Goal: Transaction & Acquisition: Purchase product/service

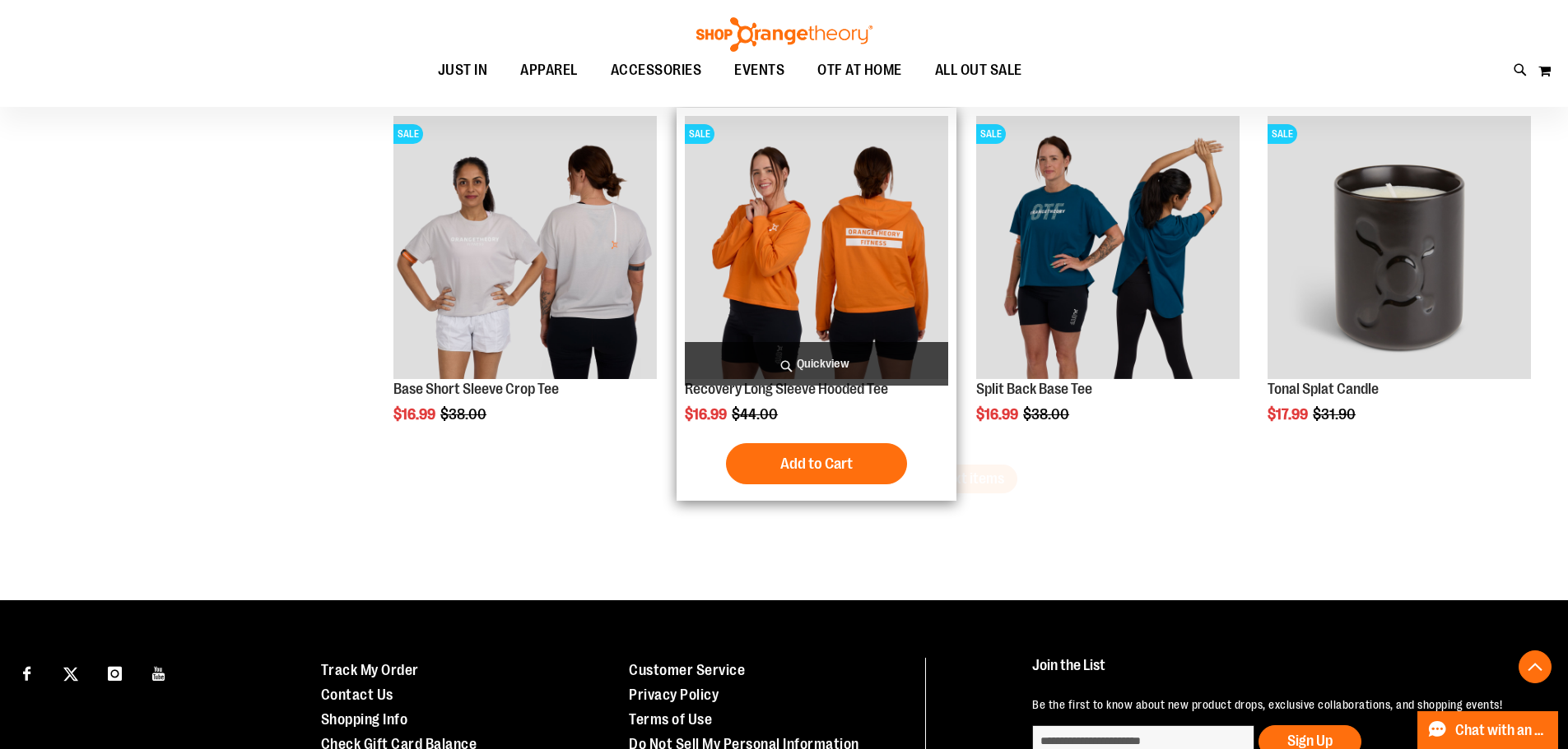
scroll to position [5222, 0]
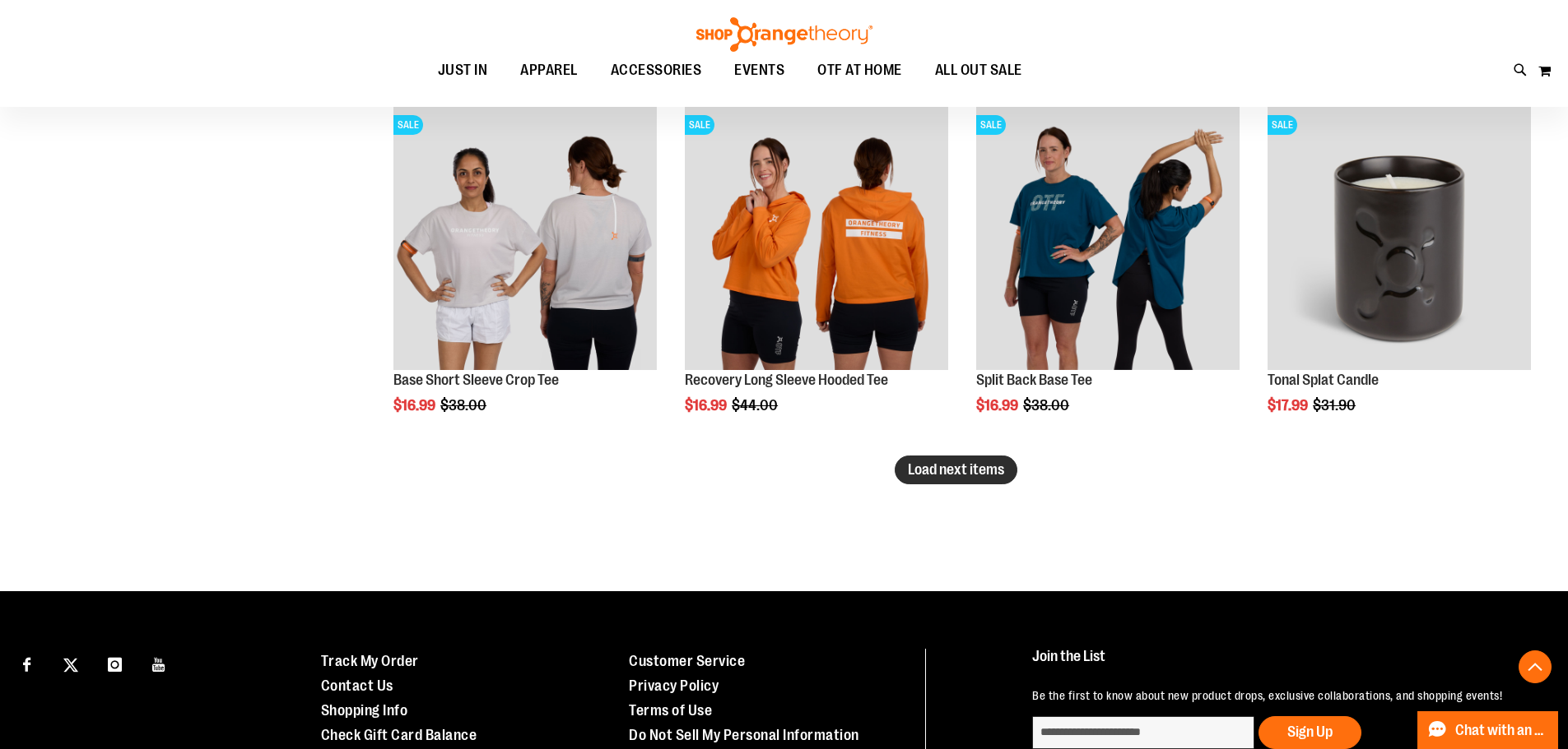
click at [912, 472] on span "Load next items" at bounding box center [956, 469] width 97 height 16
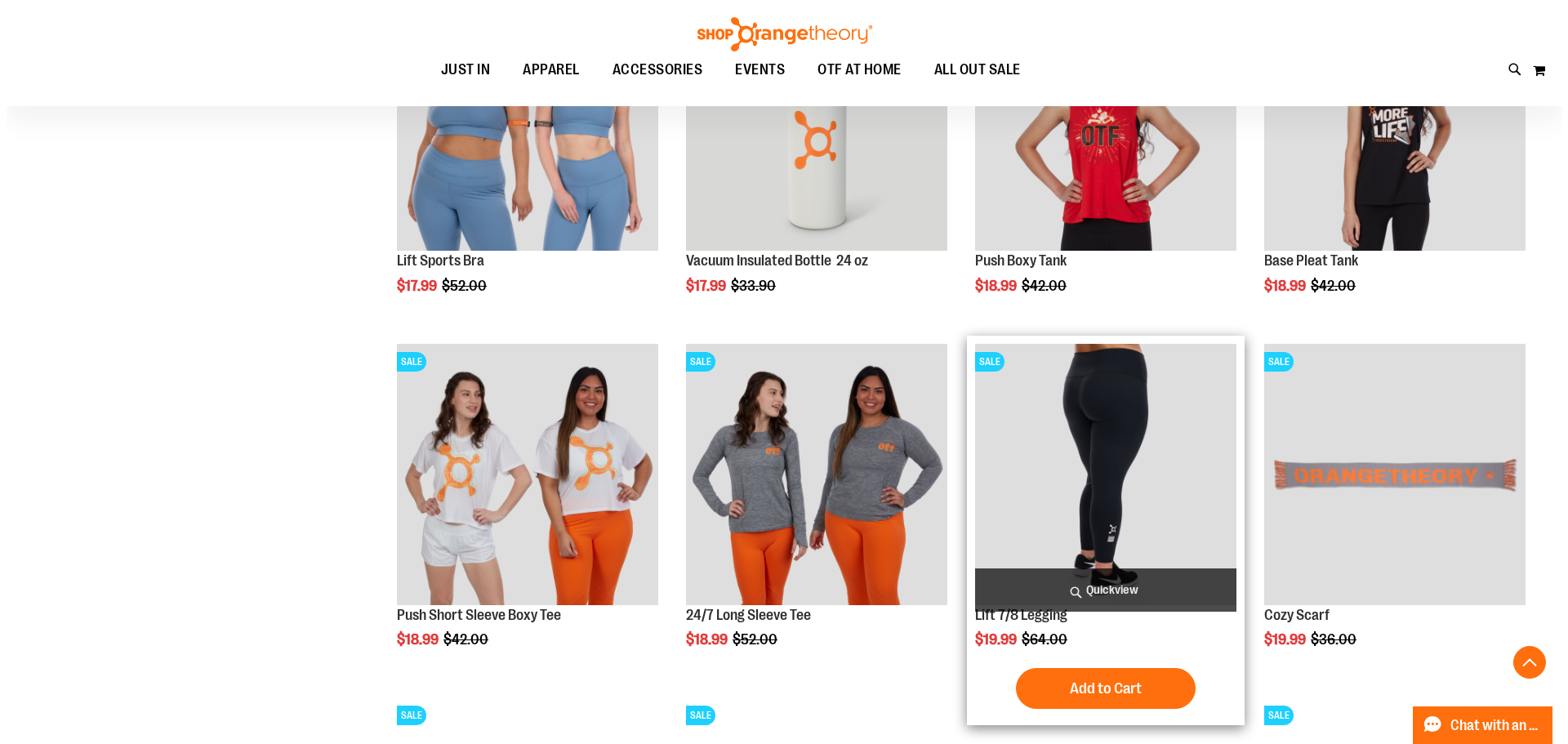
scroll to position [5759, 0]
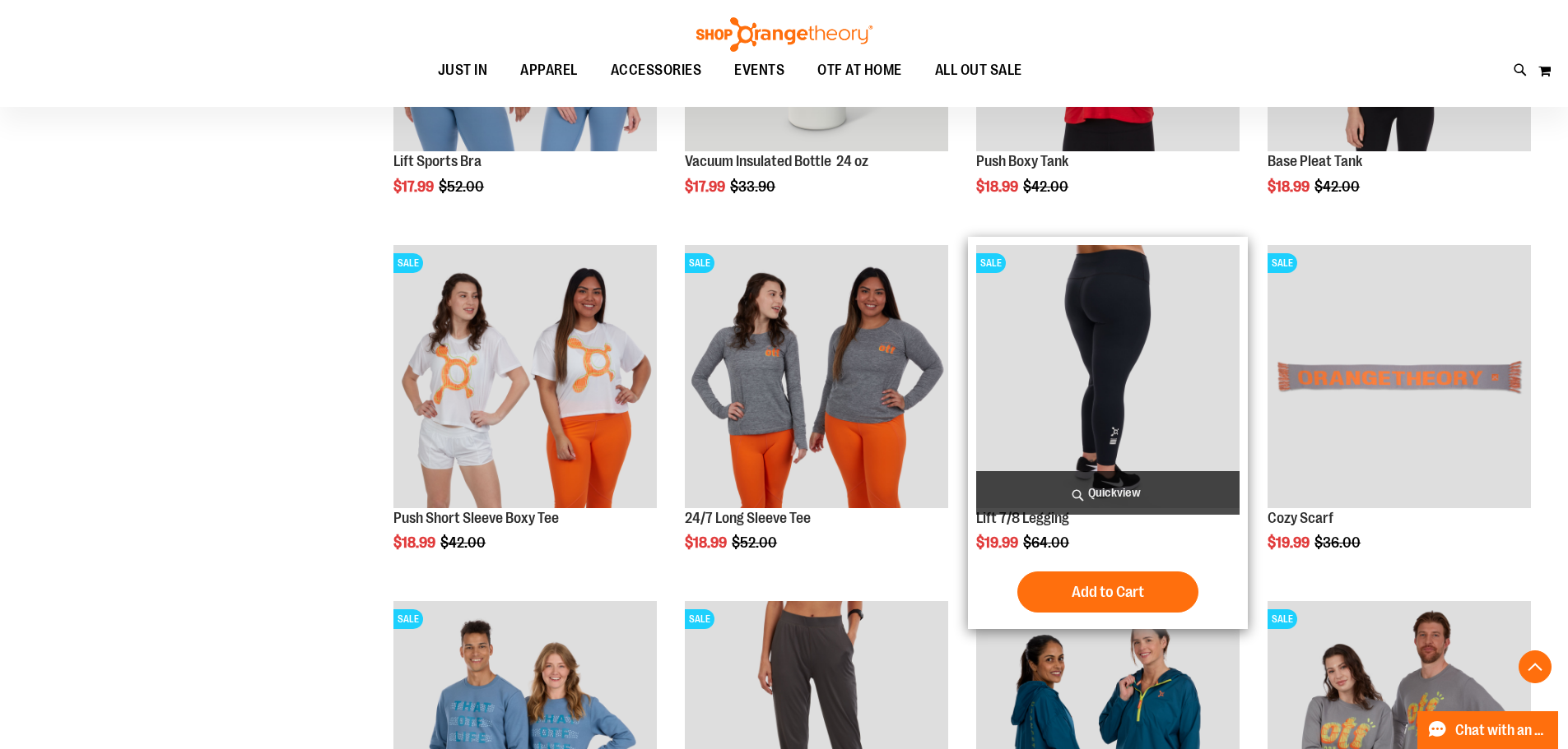
click at [1078, 490] on span "Quickview" at bounding box center [1108, 493] width 263 height 44
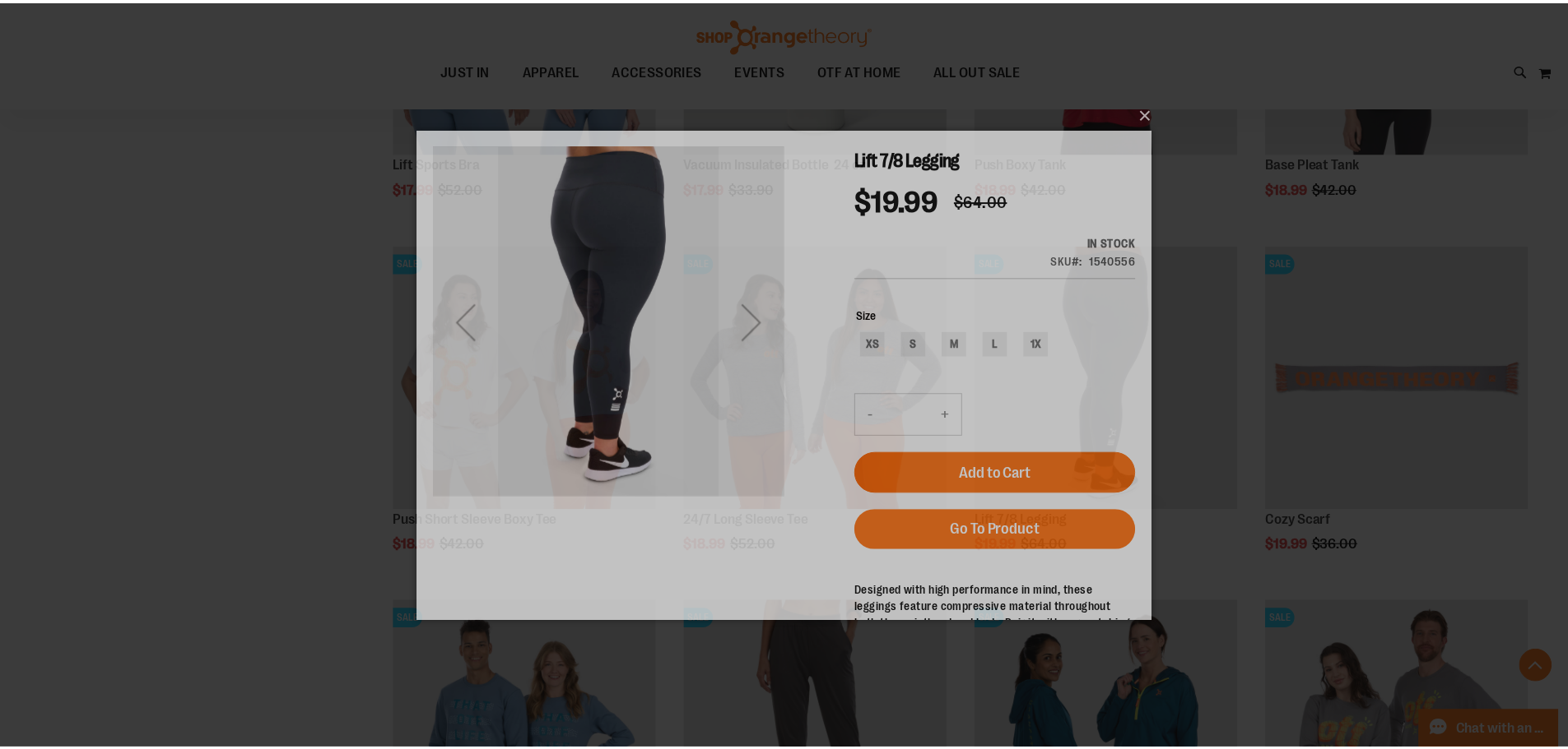
scroll to position [0, 0]
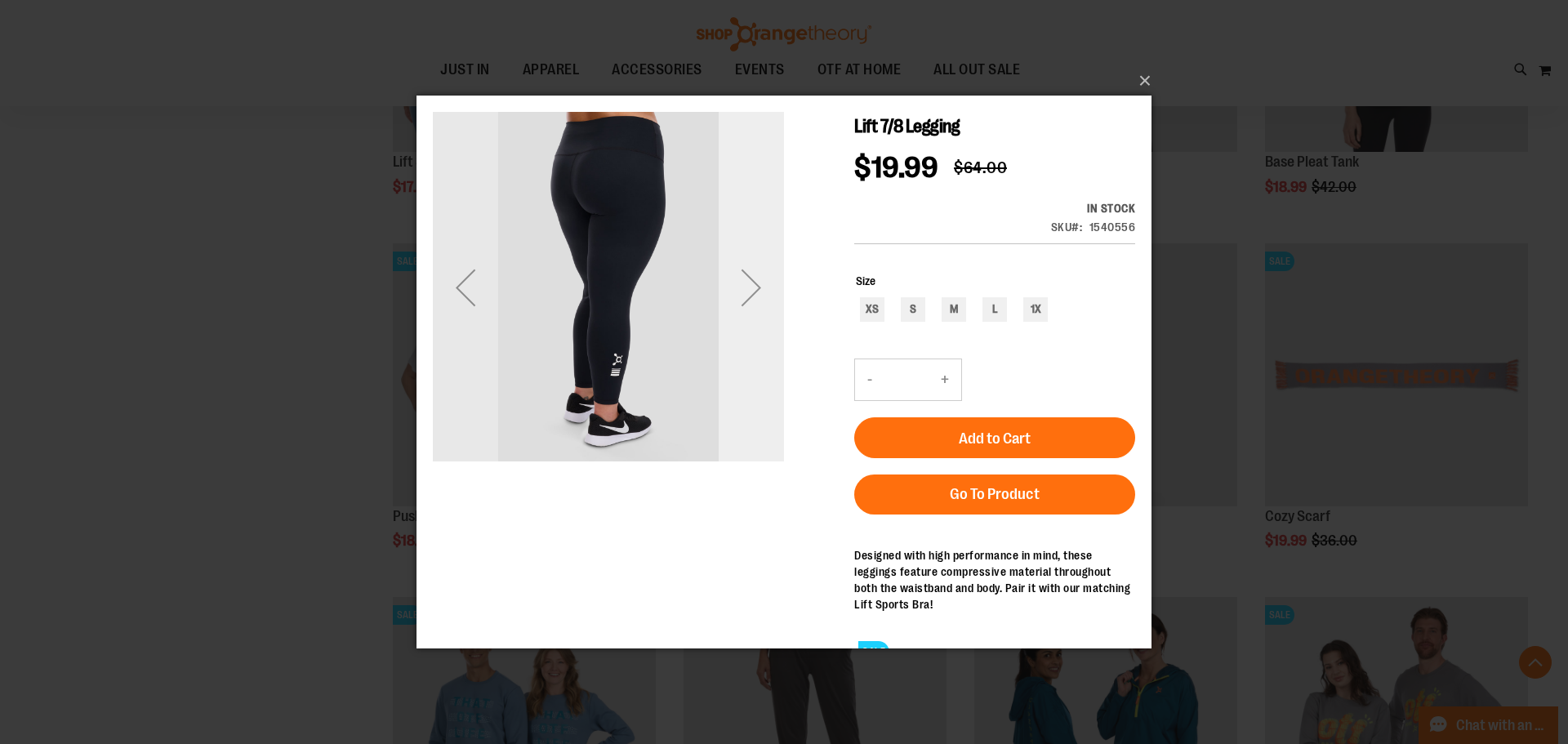
click at [752, 283] on div "Next" at bounding box center [752, 287] width 66 height 66
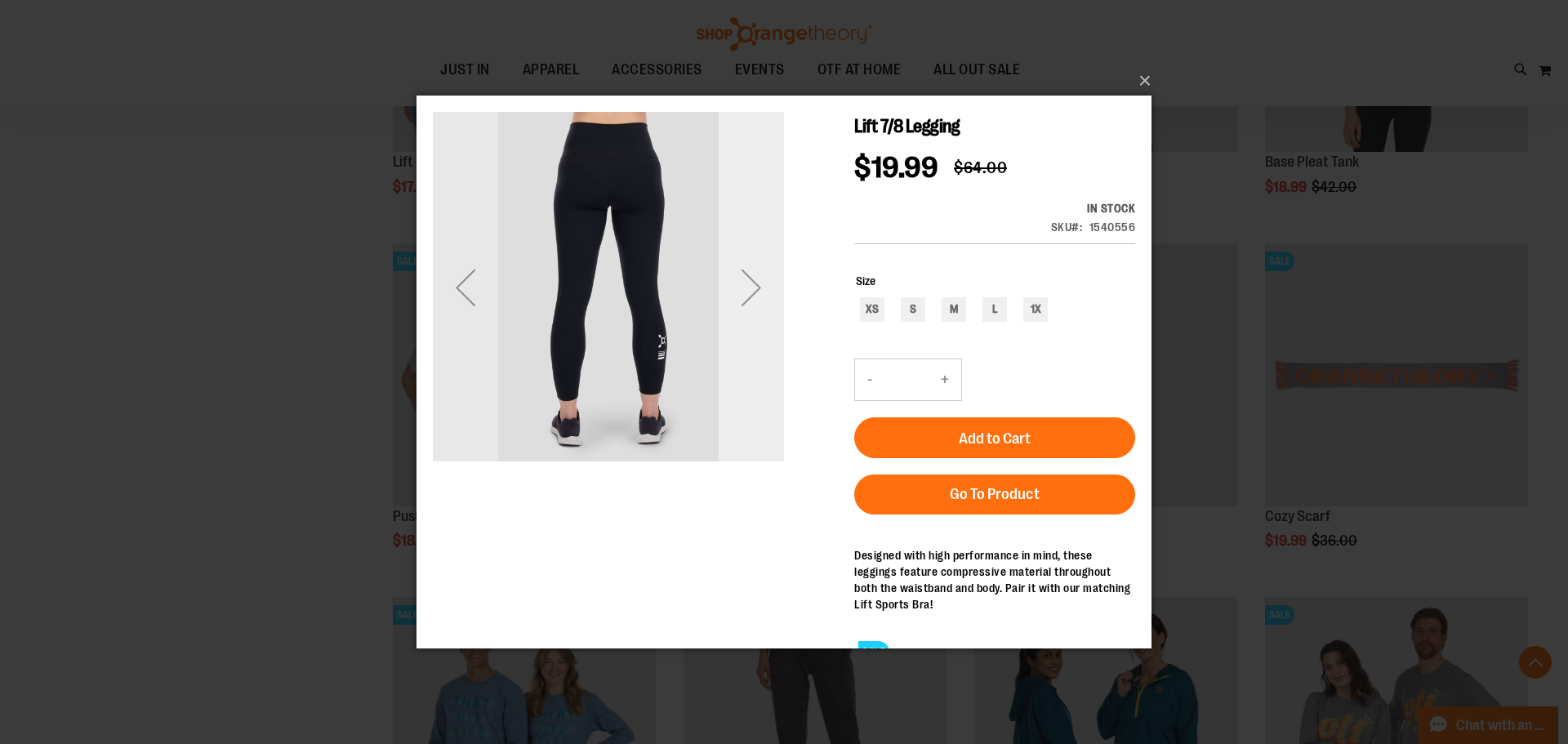
click at [752, 283] on div "Next" at bounding box center [752, 287] width 66 height 66
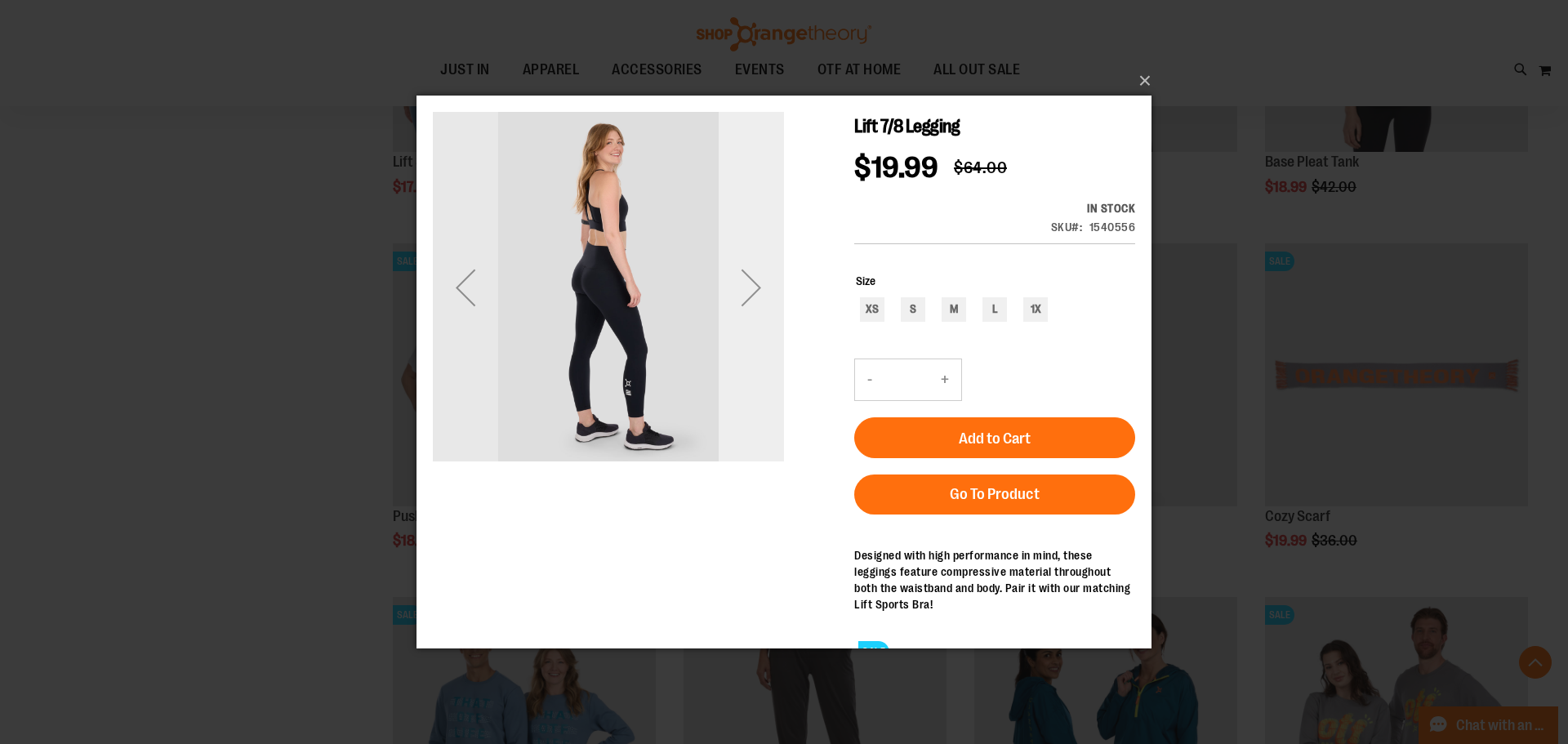
click at [752, 283] on div "Next" at bounding box center [752, 287] width 66 height 66
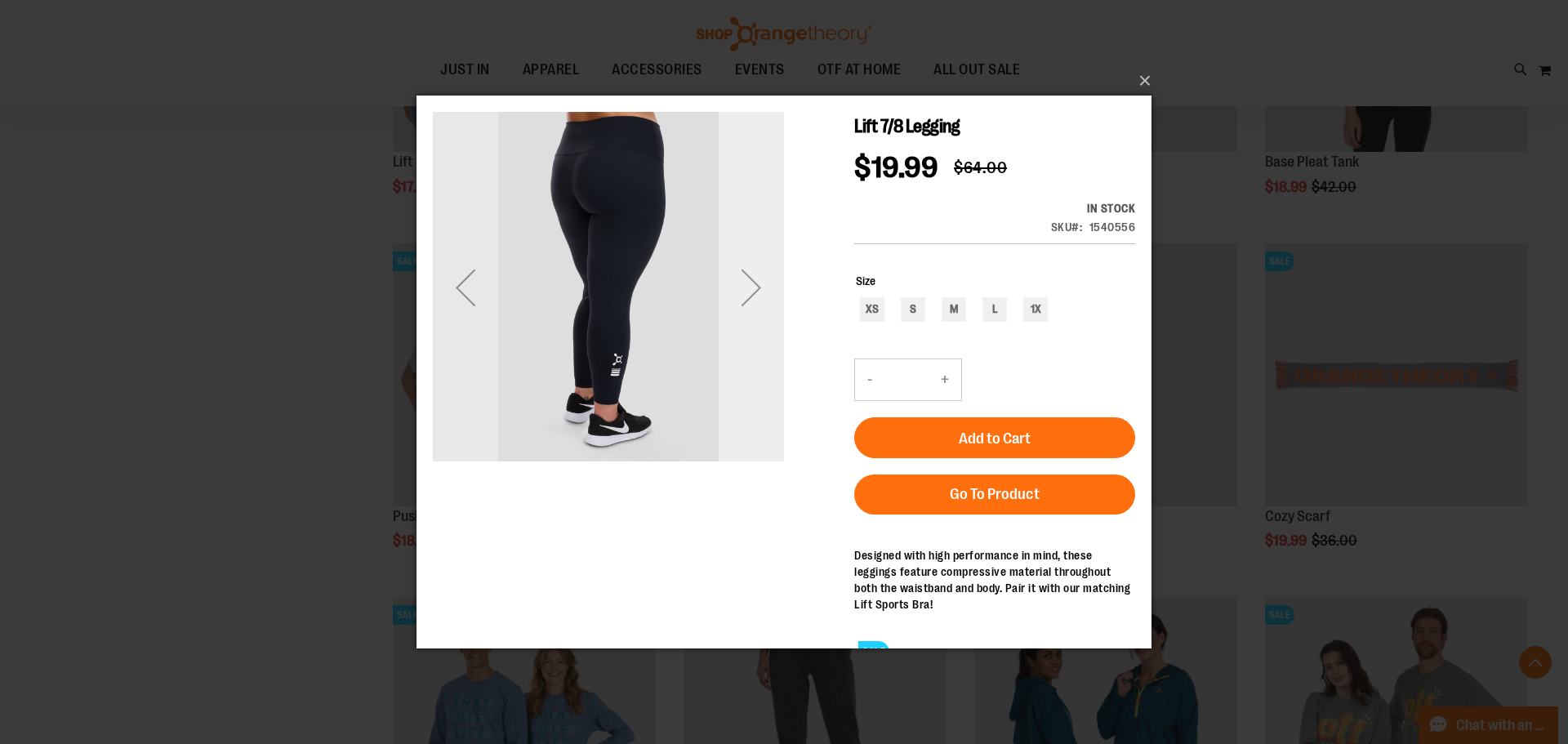
click at [752, 283] on div "Next" at bounding box center [752, 287] width 66 height 66
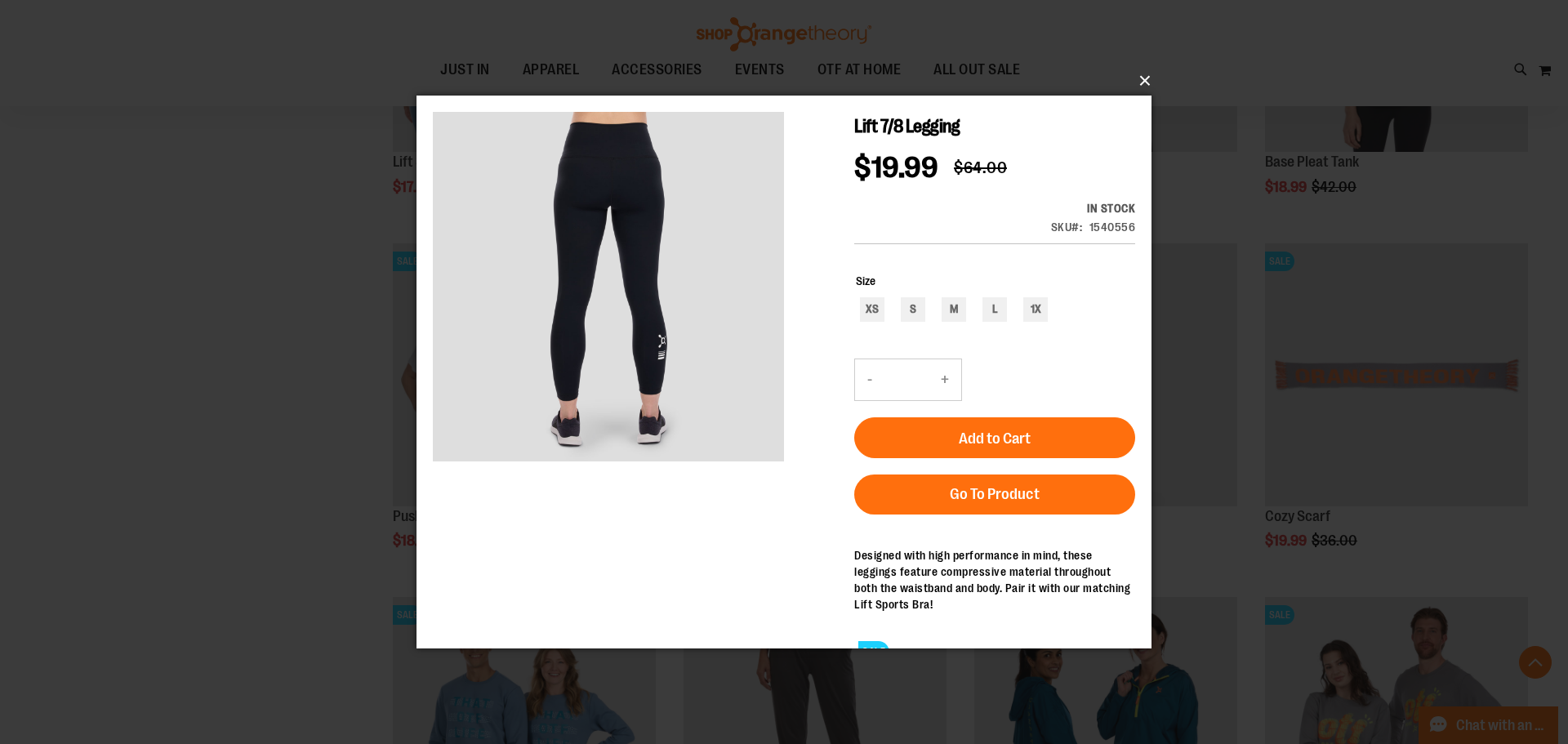
click at [1136, 78] on button "×" at bounding box center [789, 81] width 735 height 36
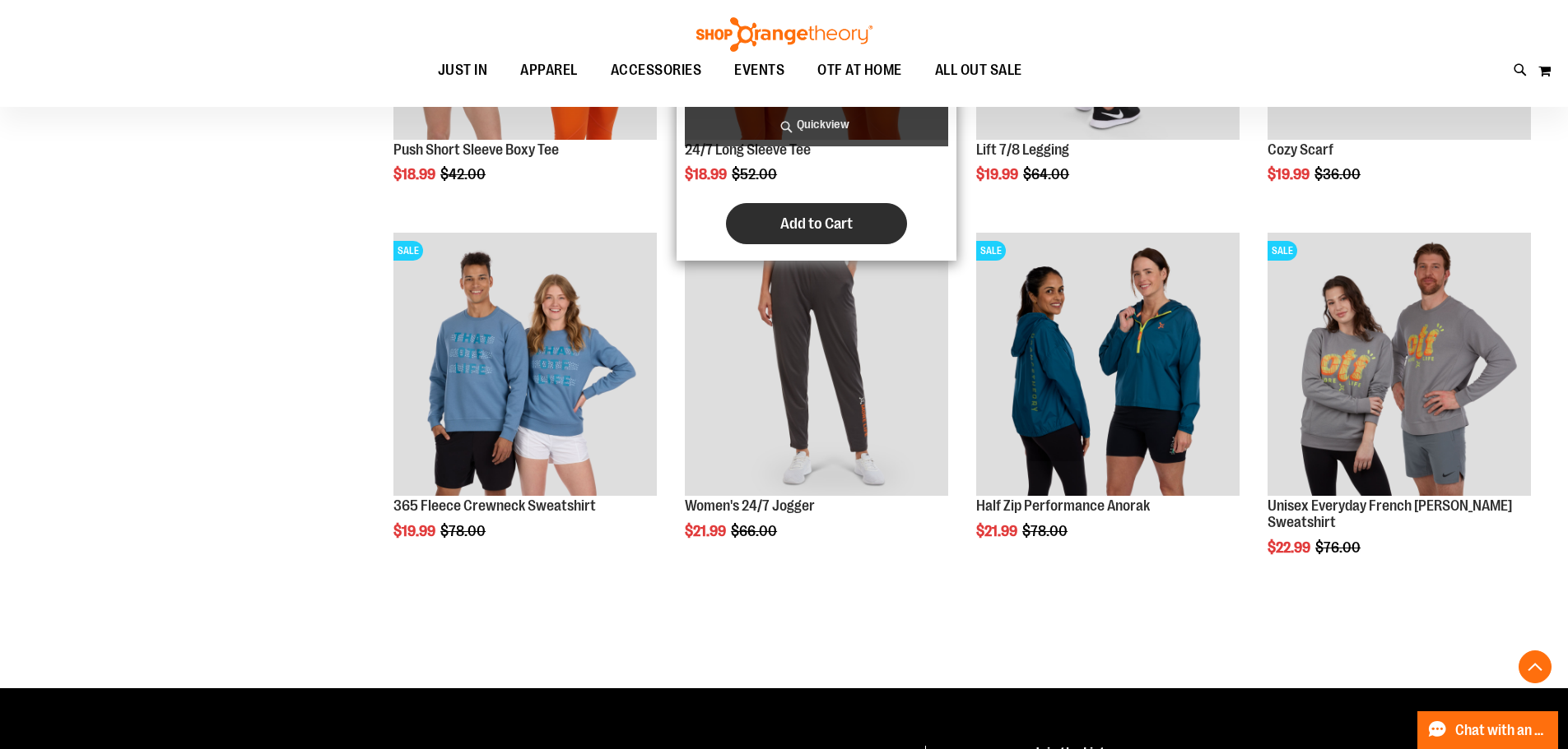
scroll to position [6210, 0]
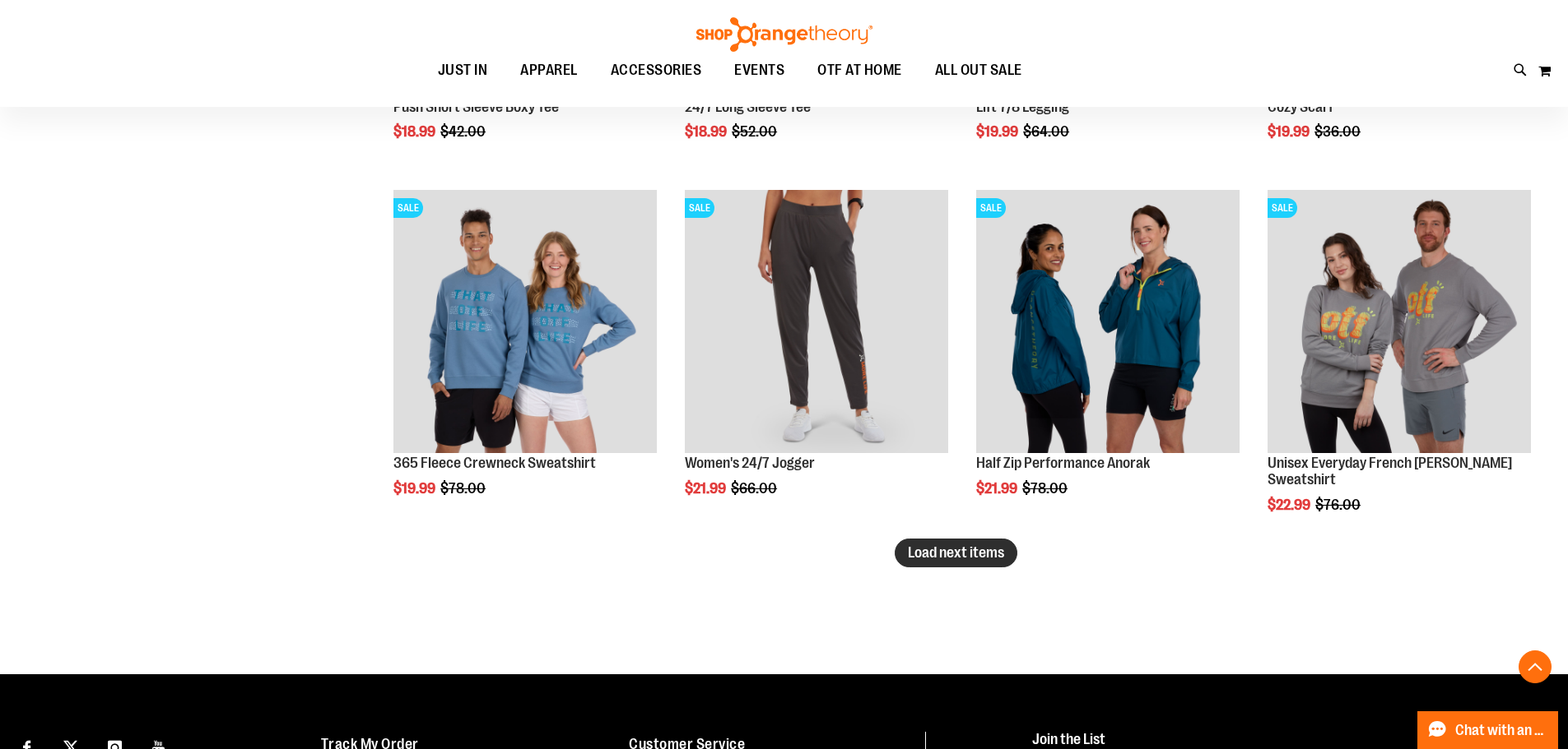
click at [945, 548] on span "Load next items" at bounding box center [956, 552] width 97 height 16
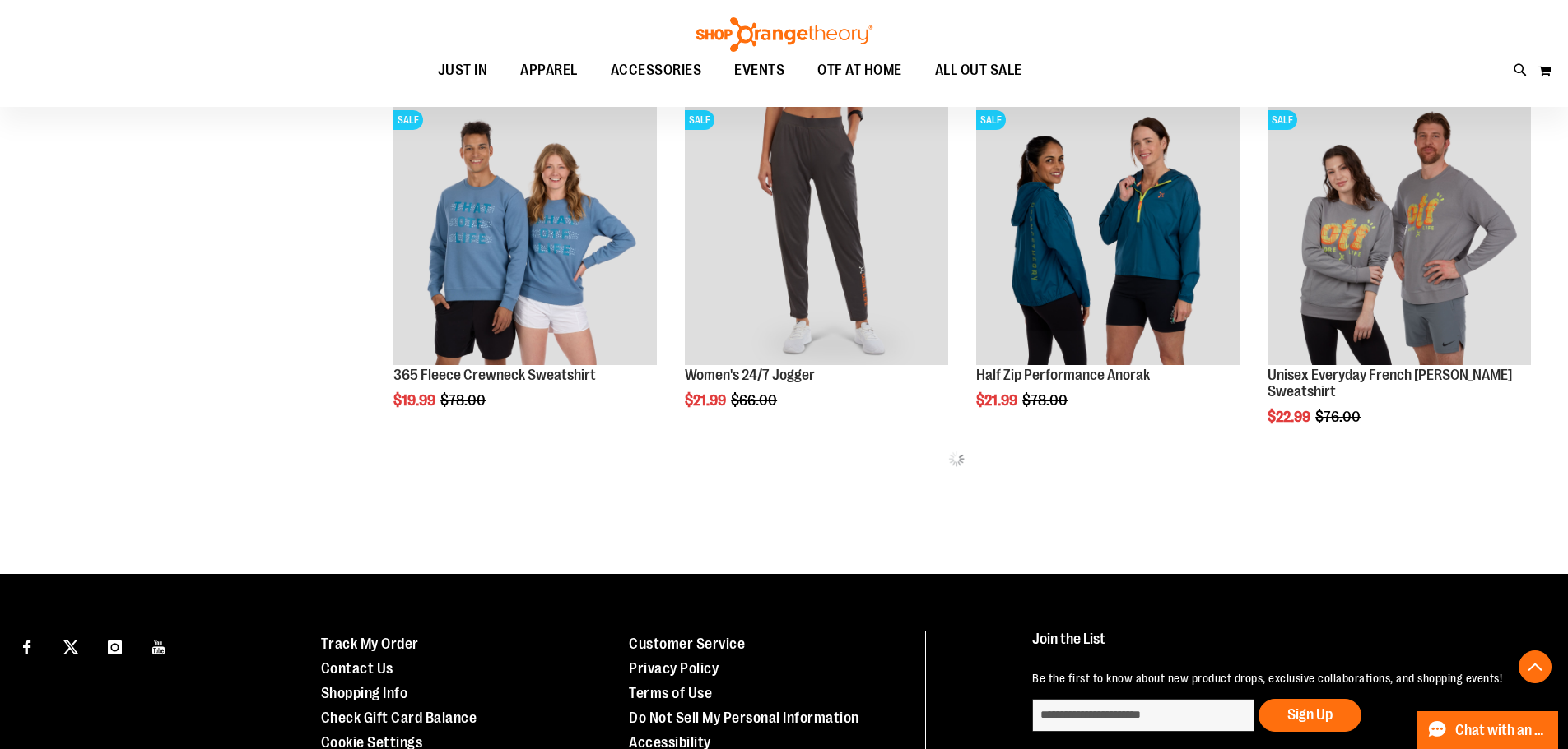
scroll to position [6198, 0]
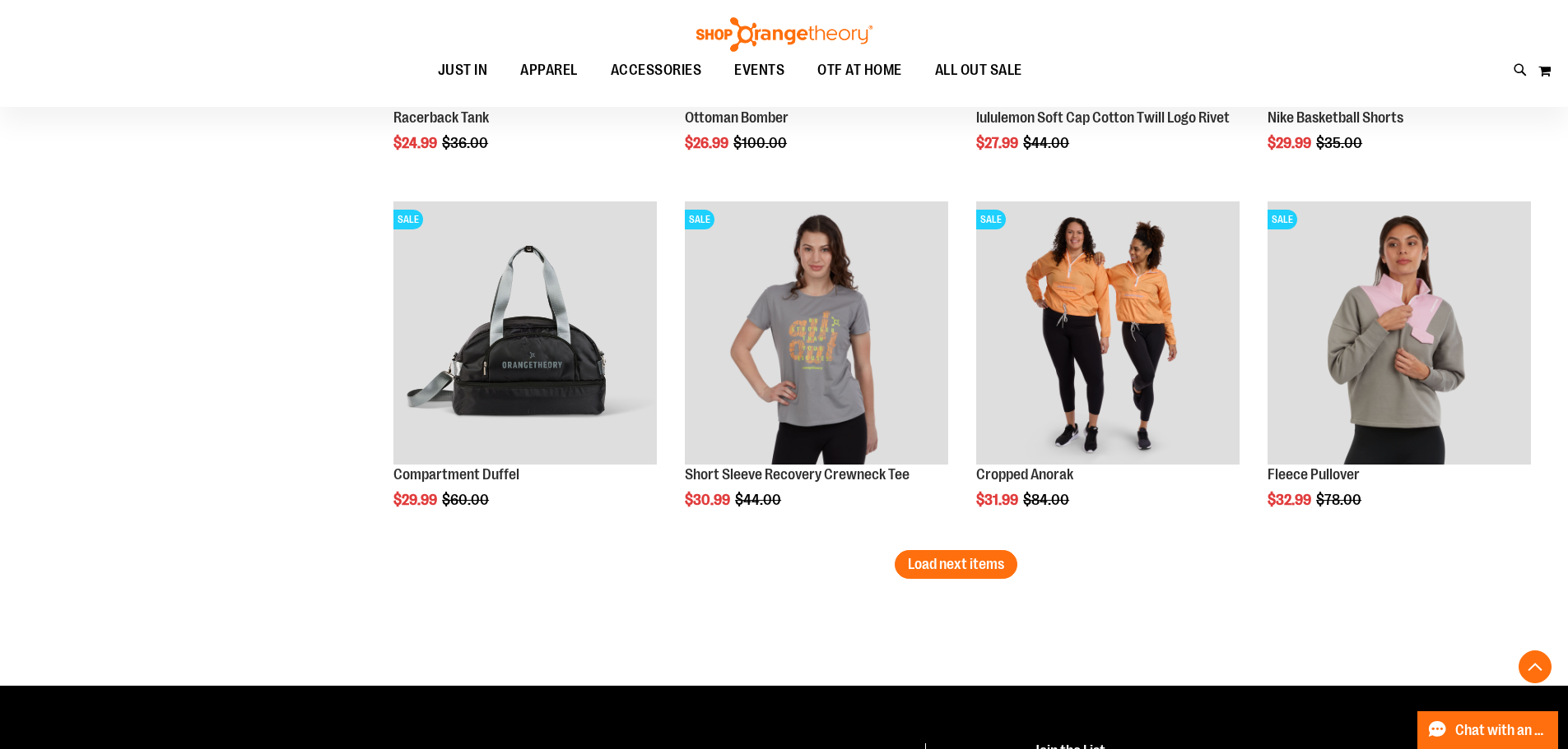
scroll to position [7351, 0]
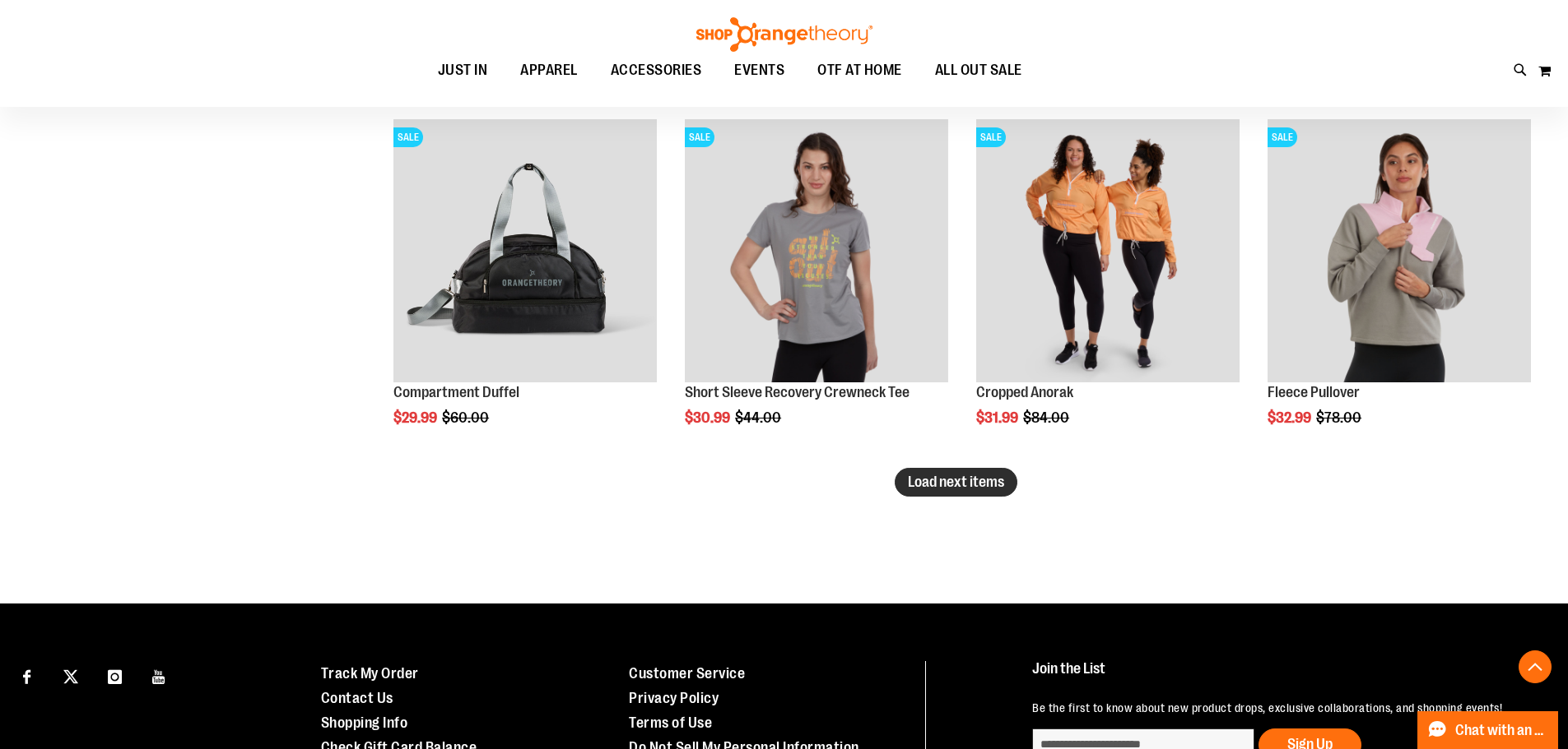
click at [945, 490] on button "Load next items" at bounding box center [955, 482] width 122 height 28
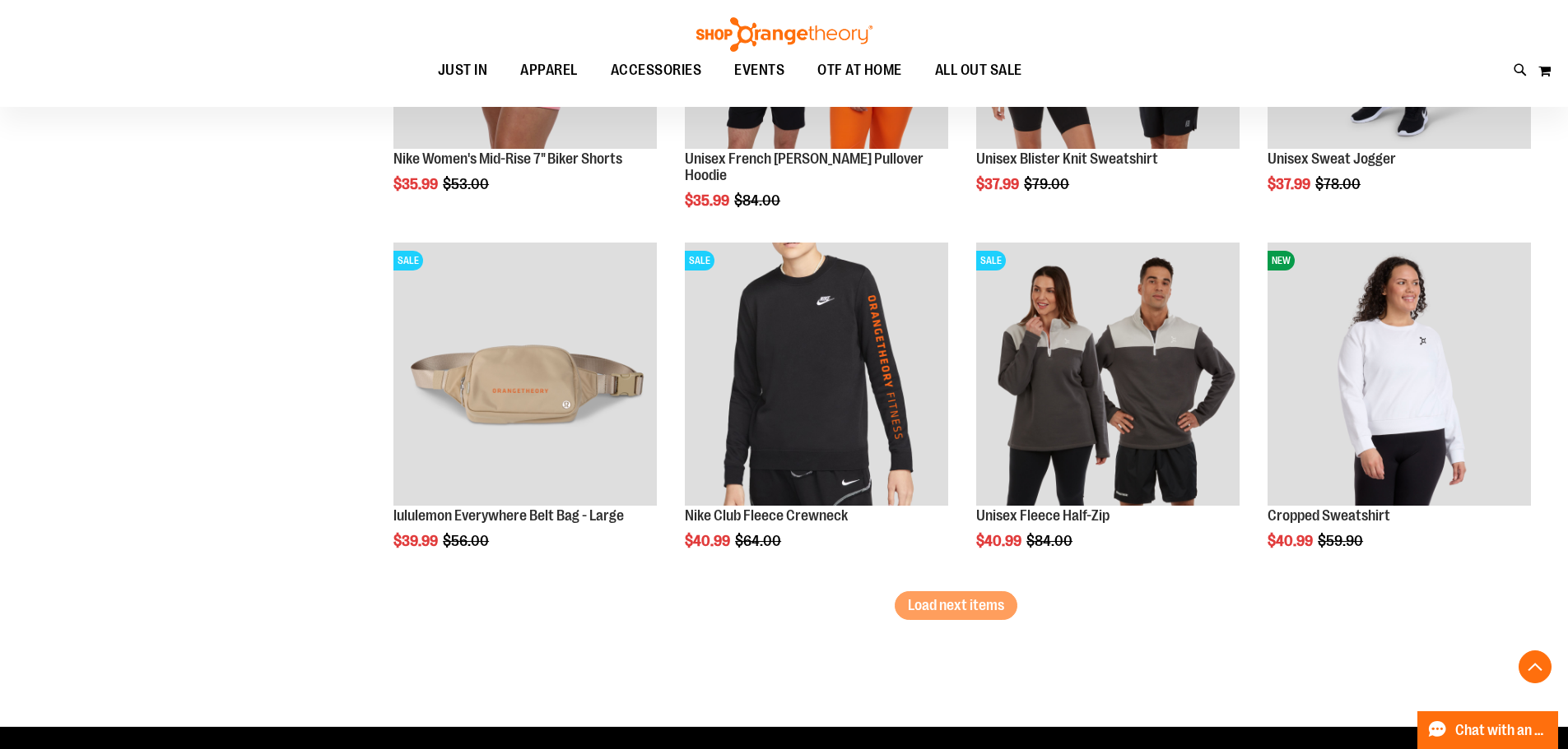
scroll to position [8420, 0]
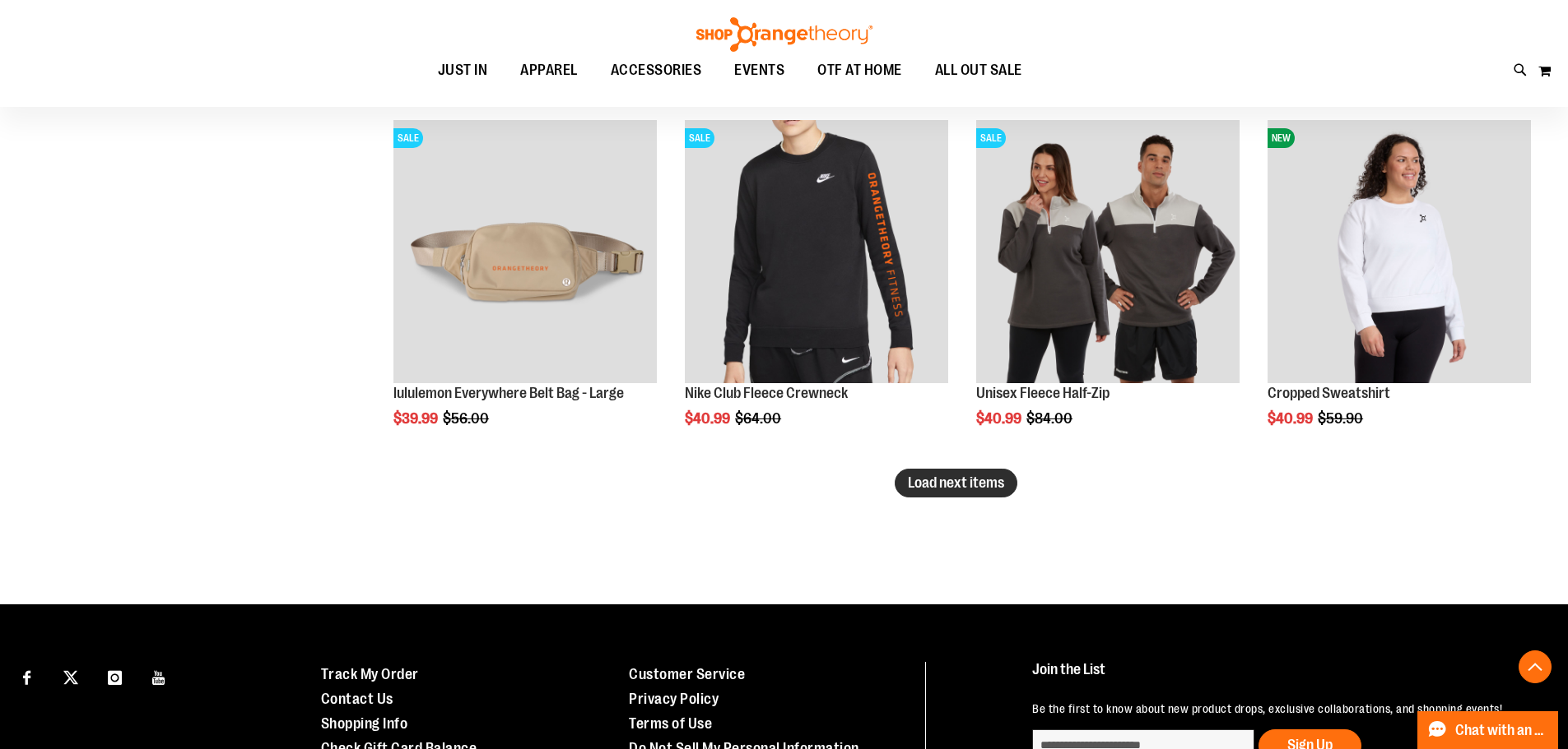
click at [964, 489] on span "Load next items" at bounding box center [956, 482] width 97 height 16
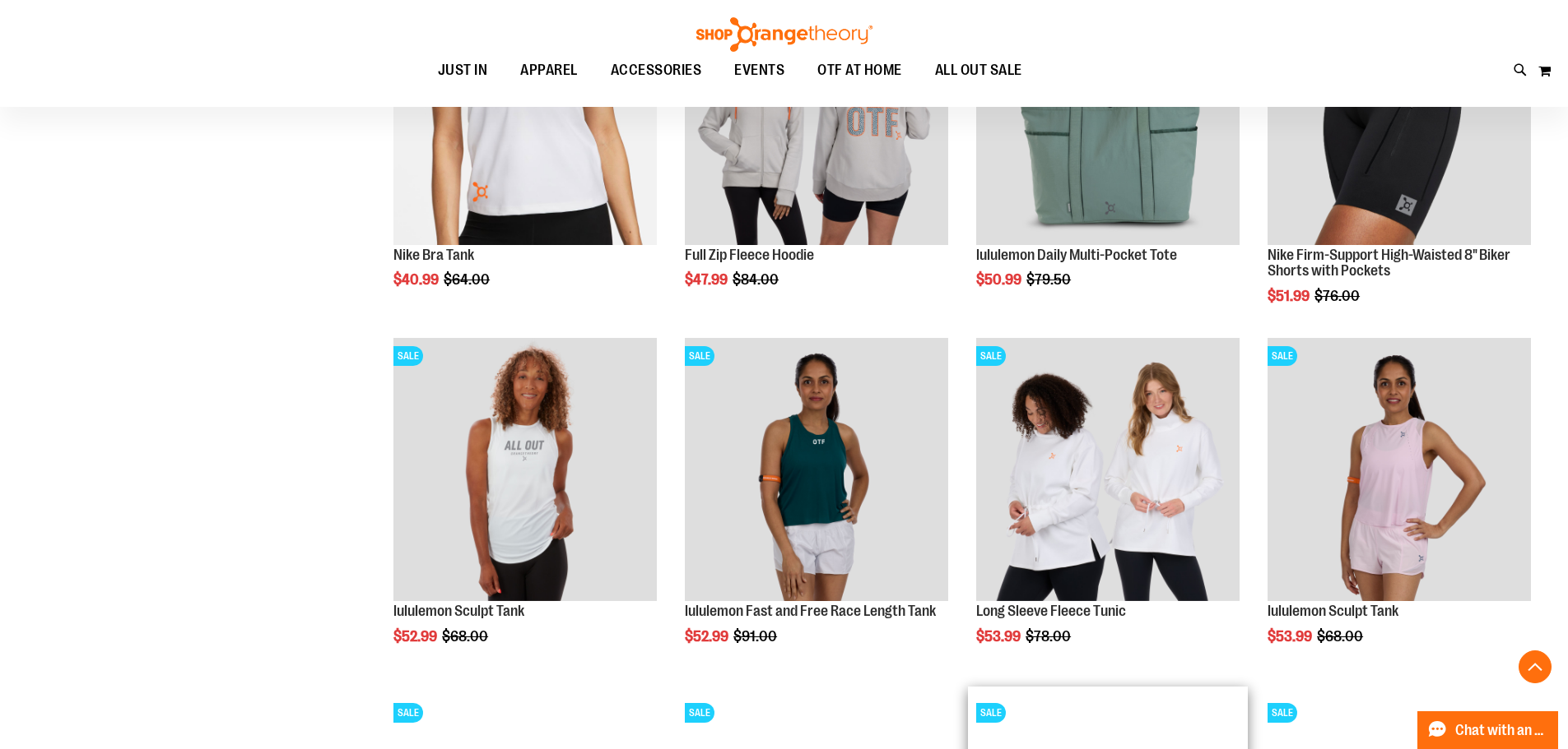
scroll to position [8750, 0]
